Goal: Browse casually

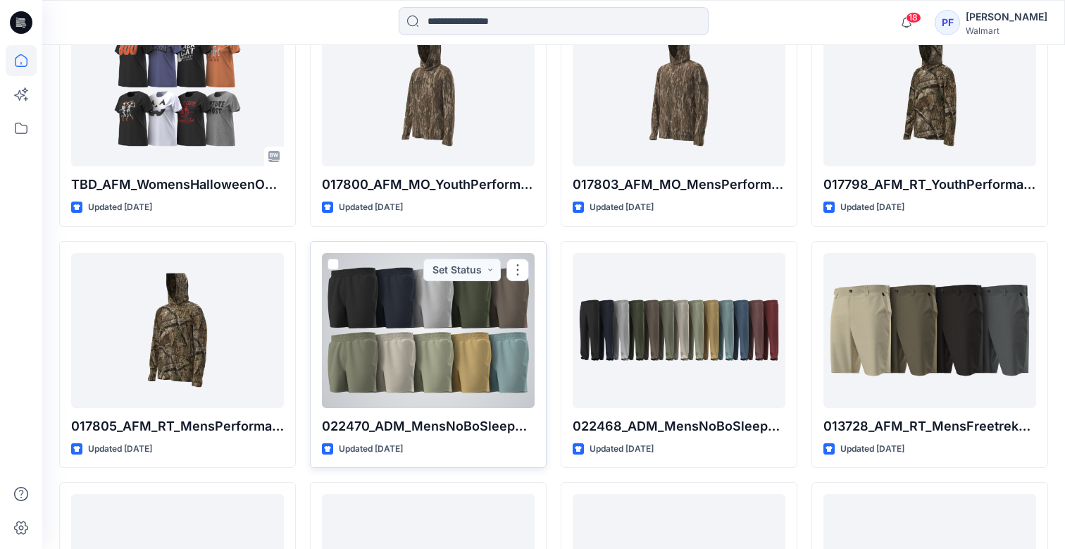
scroll to position [1199, 0]
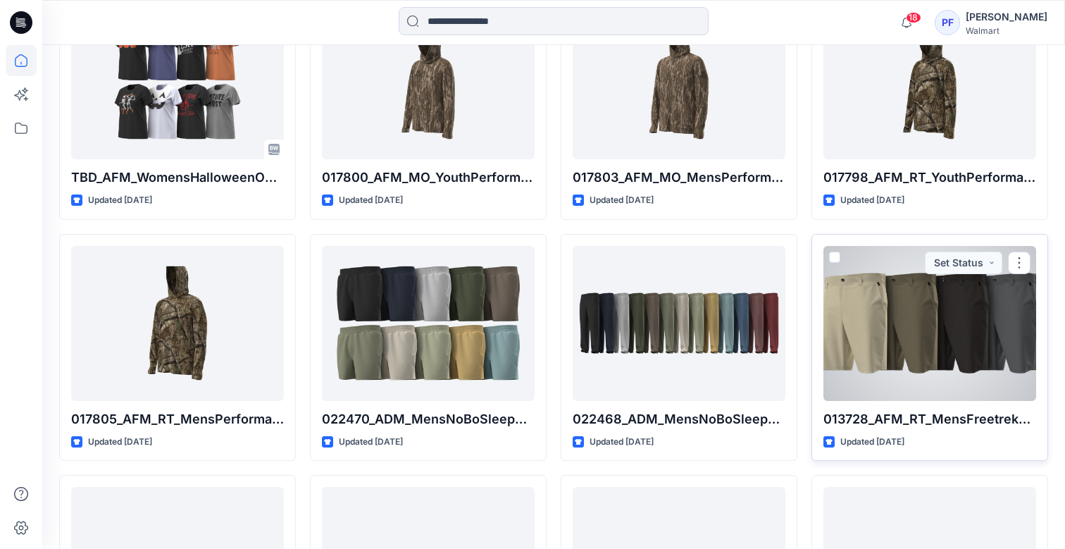
click at [856, 348] on div at bounding box center [929, 323] width 213 height 155
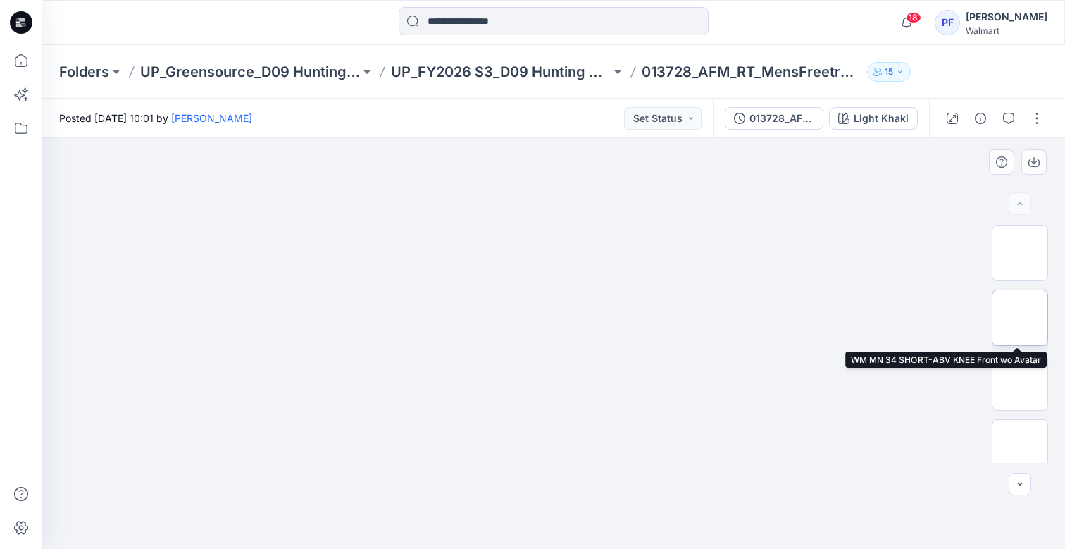
click at [1020, 318] on img at bounding box center [1020, 318] width 0 height 0
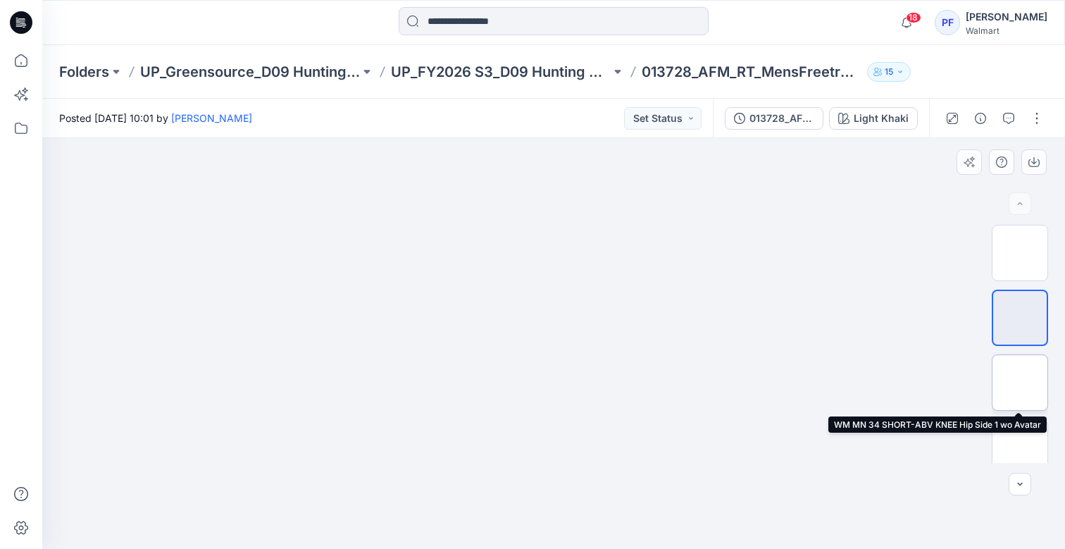
click at [1020, 382] on img at bounding box center [1020, 382] width 0 height 0
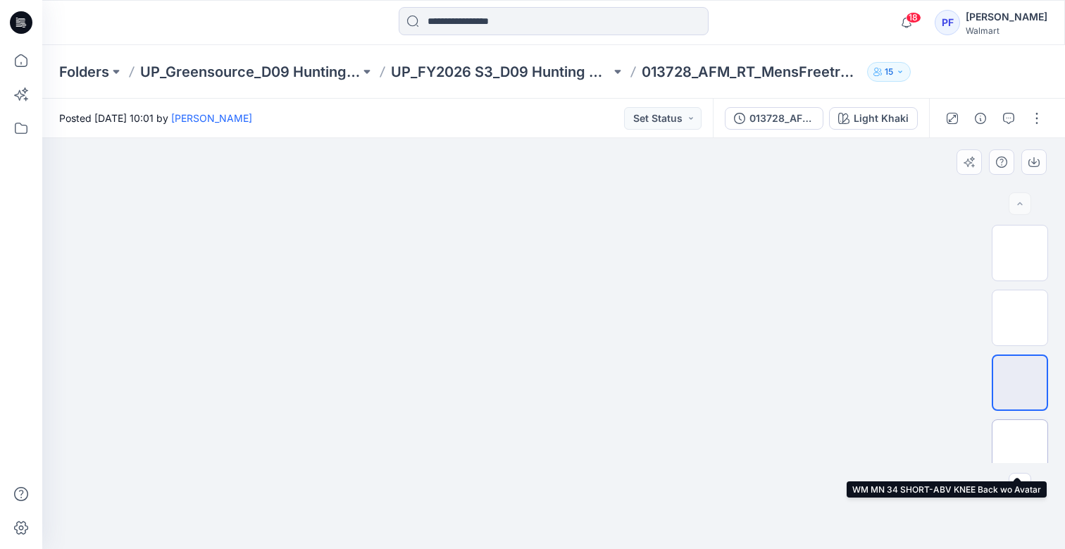
click at [1020, 447] on img at bounding box center [1020, 447] width 0 height 0
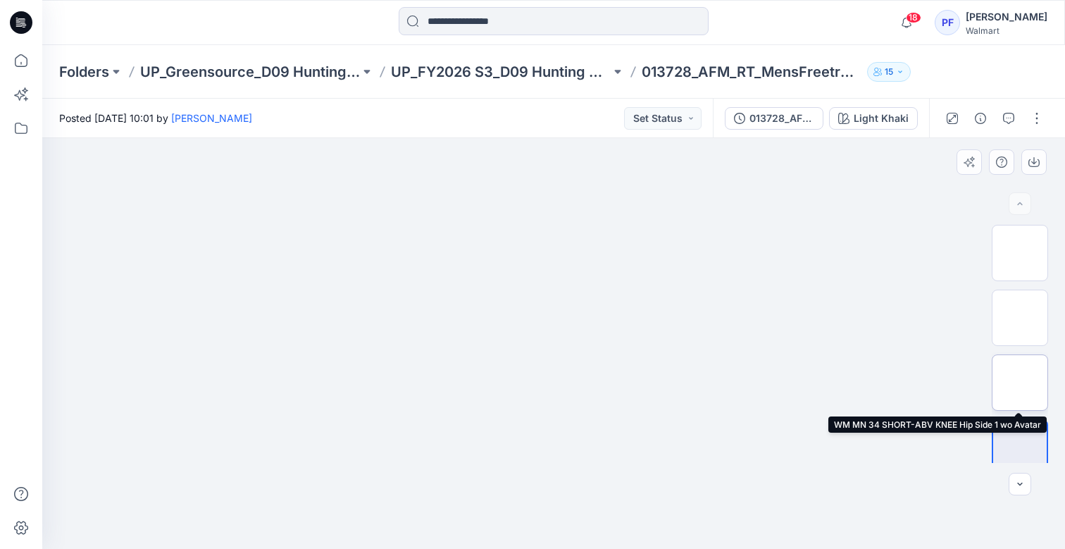
click at [1020, 382] on img at bounding box center [1020, 382] width 0 height 0
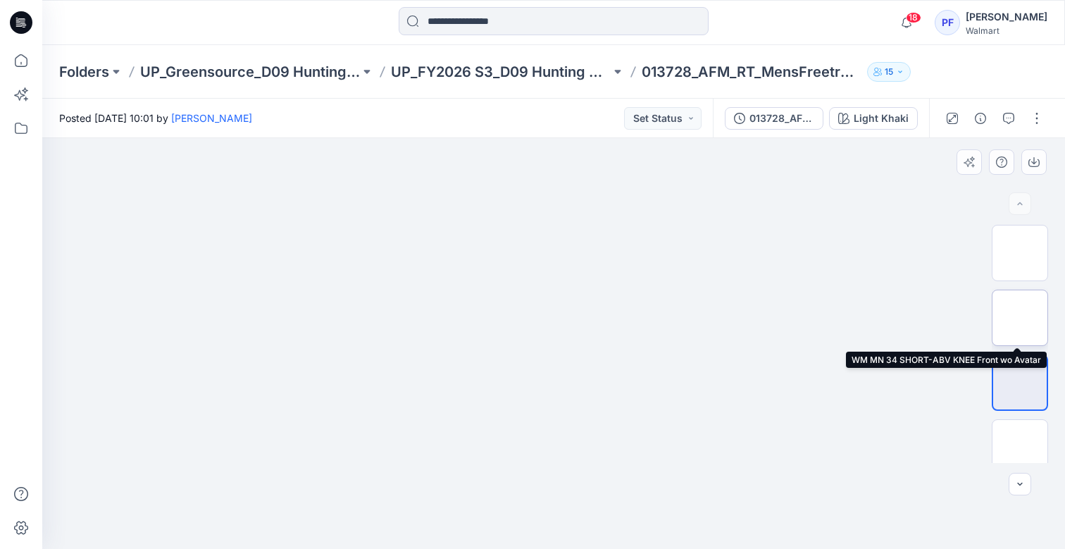
click at [1020, 318] on img at bounding box center [1020, 318] width 0 height 0
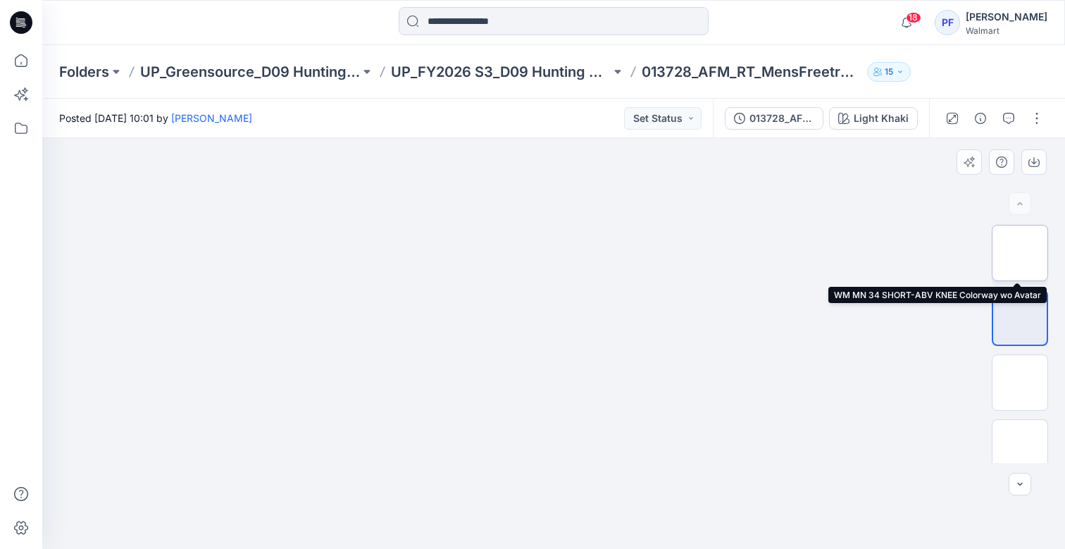
click at [1020, 253] on img at bounding box center [1020, 253] width 0 height 0
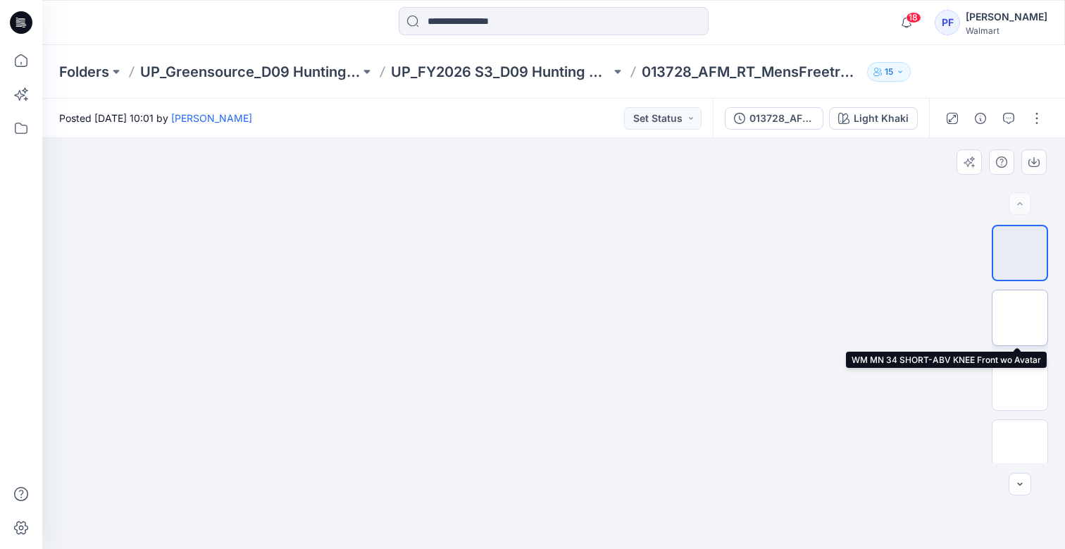
click at [1020, 318] on img at bounding box center [1020, 318] width 0 height 0
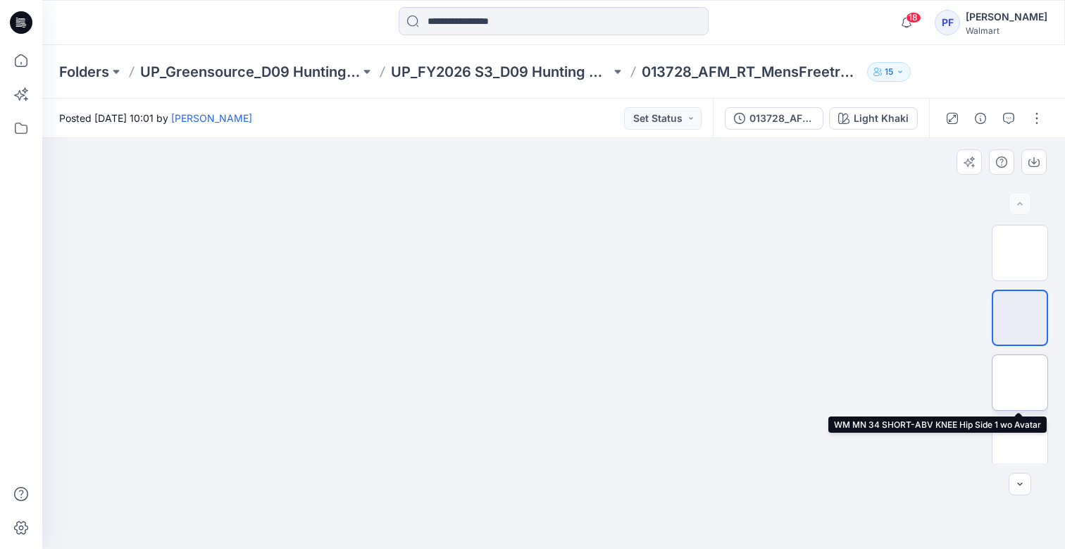
click at [1020, 382] on img at bounding box center [1020, 382] width 0 height 0
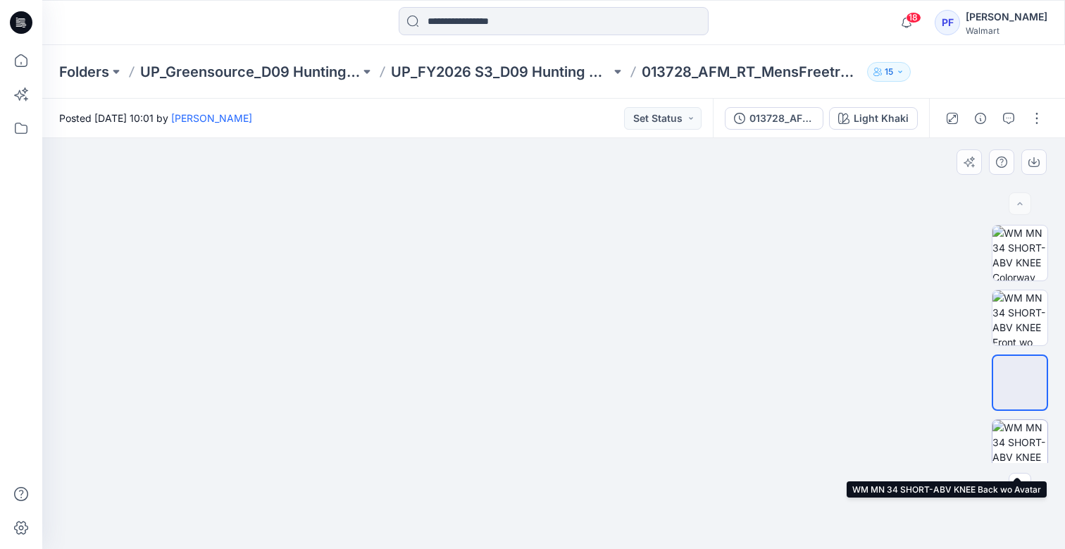
click at [1021, 442] on img at bounding box center [1019, 447] width 55 height 55
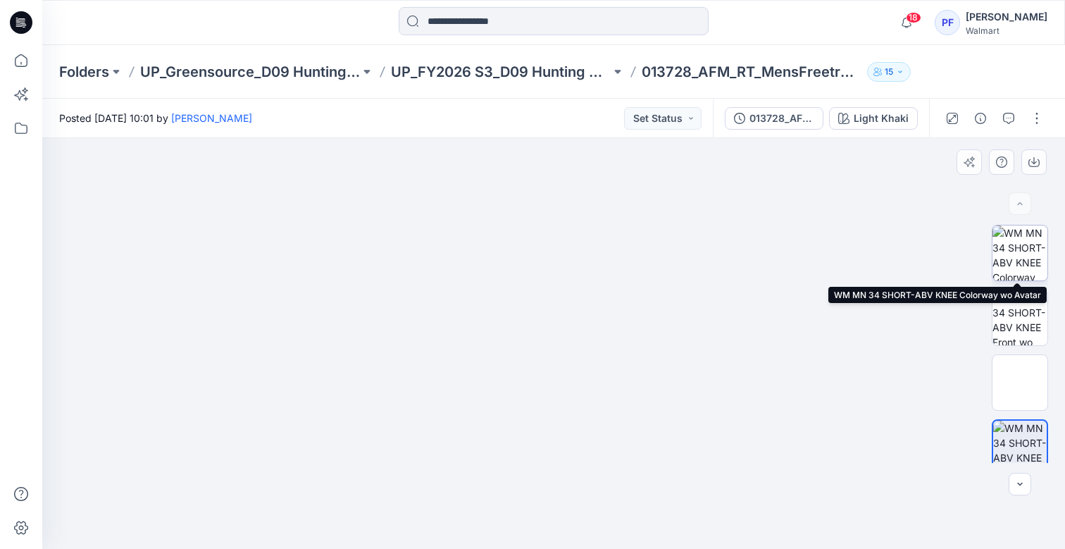
click at [1017, 258] on img at bounding box center [1019, 252] width 55 height 55
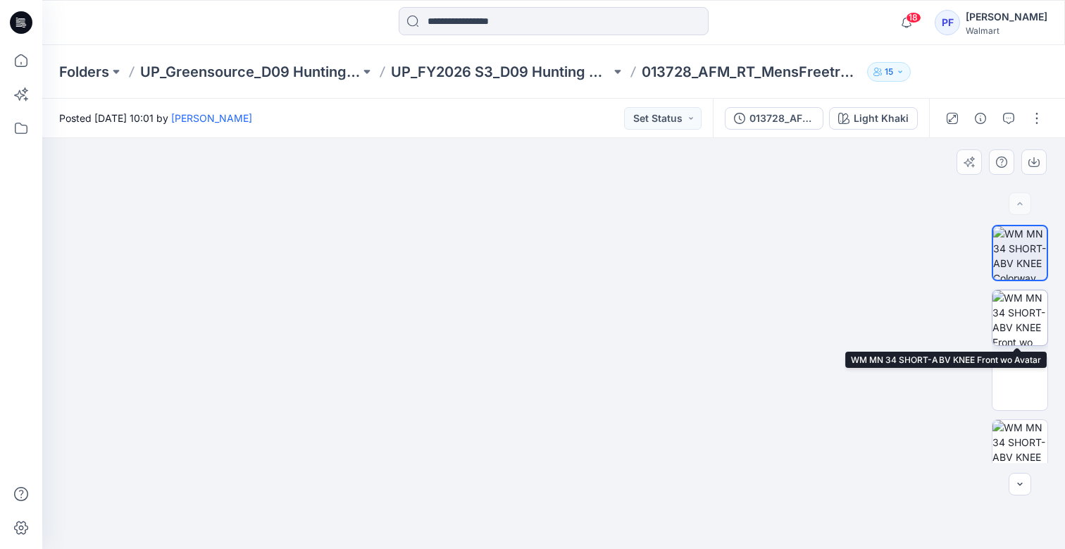
click at [1016, 325] on img at bounding box center [1019, 317] width 55 height 55
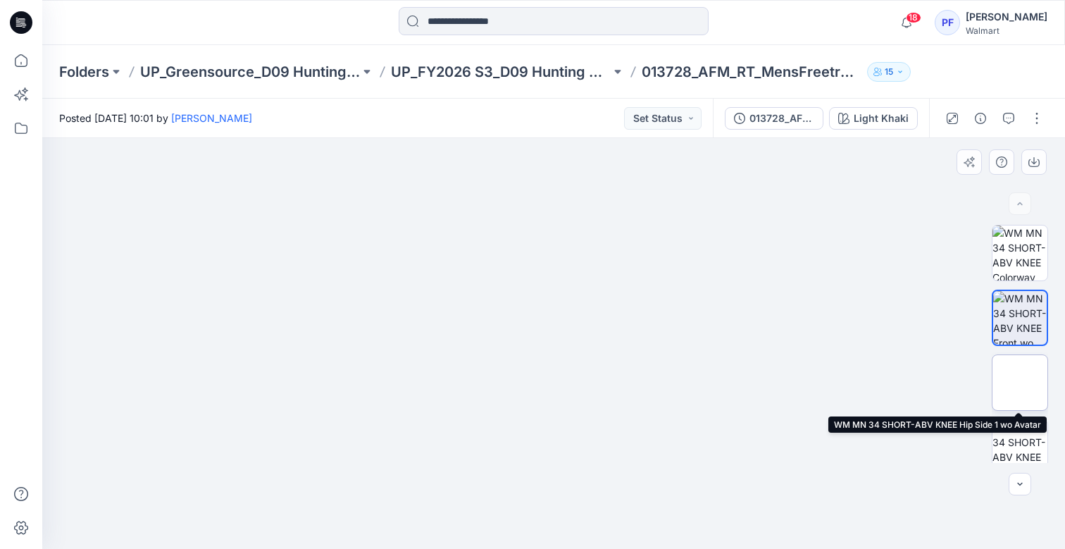
click at [1020, 382] on img at bounding box center [1020, 382] width 0 height 0
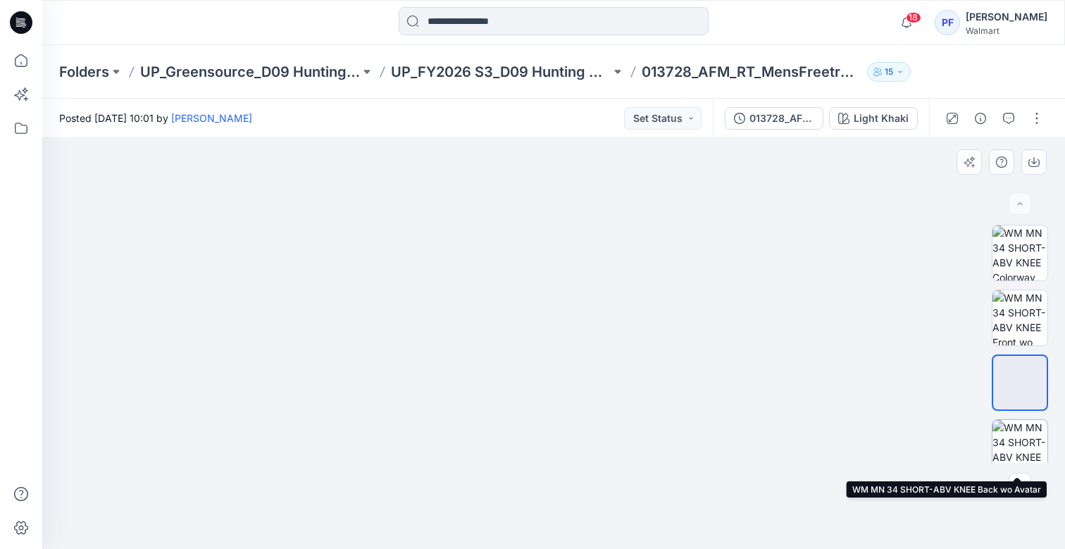
click at [1016, 442] on img at bounding box center [1019, 447] width 55 height 55
